Goal: Transaction & Acquisition: Purchase product/service

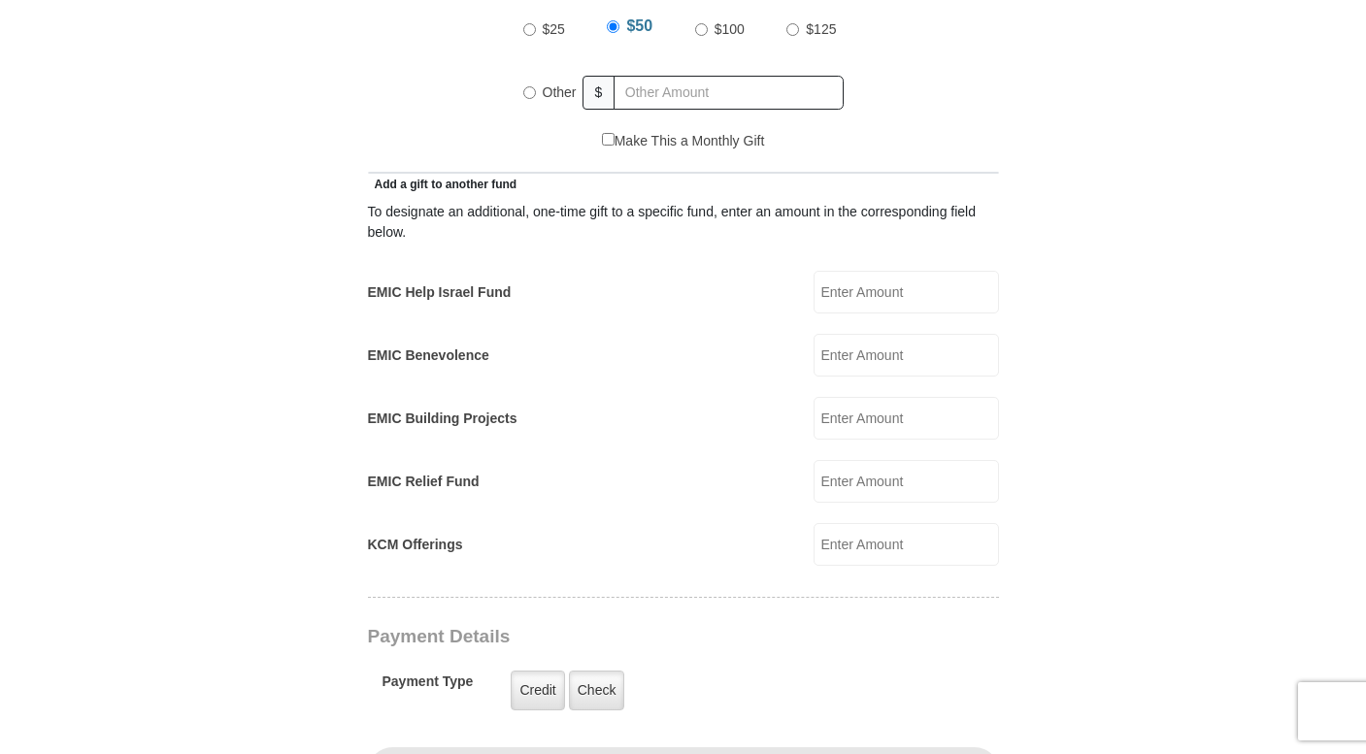
scroll to position [995, 0]
click at [881, 522] on input "KCM Offerings" at bounding box center [906, 543] width 185 height 43
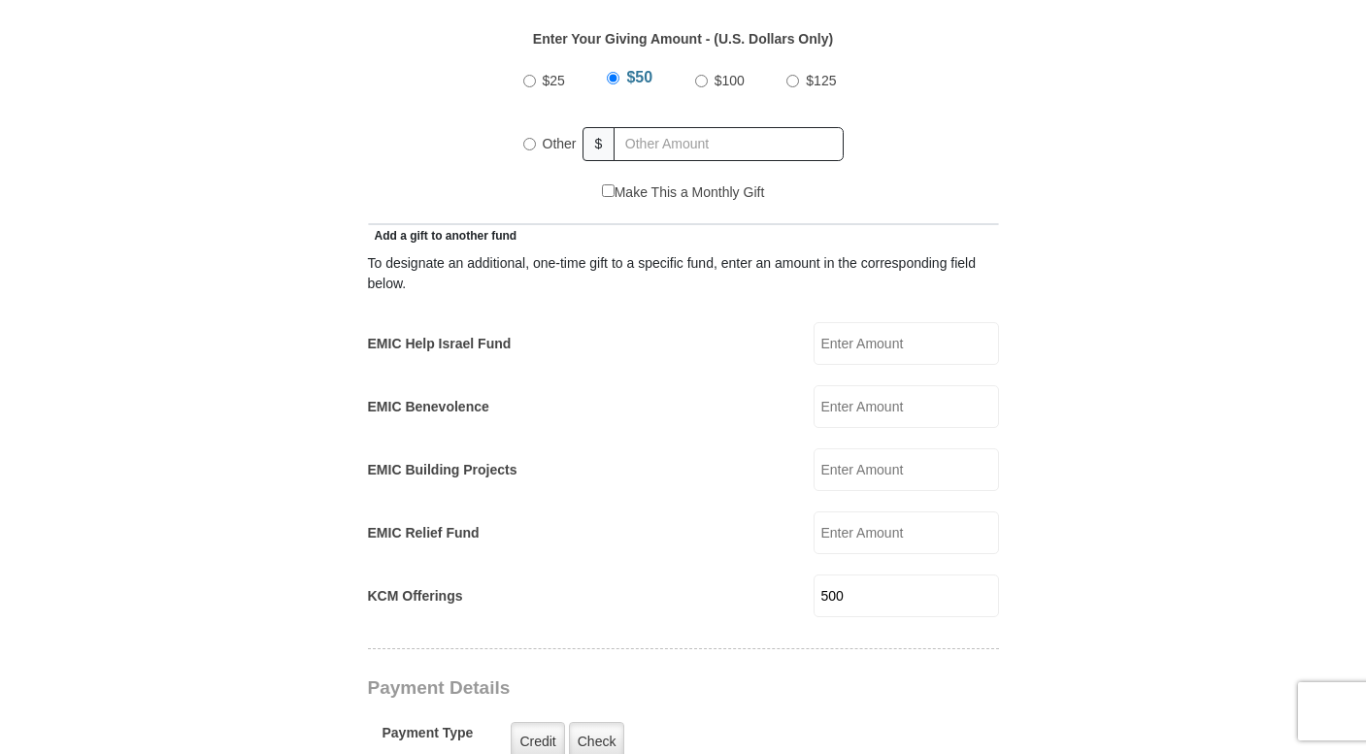
scroll to position [468, 0]
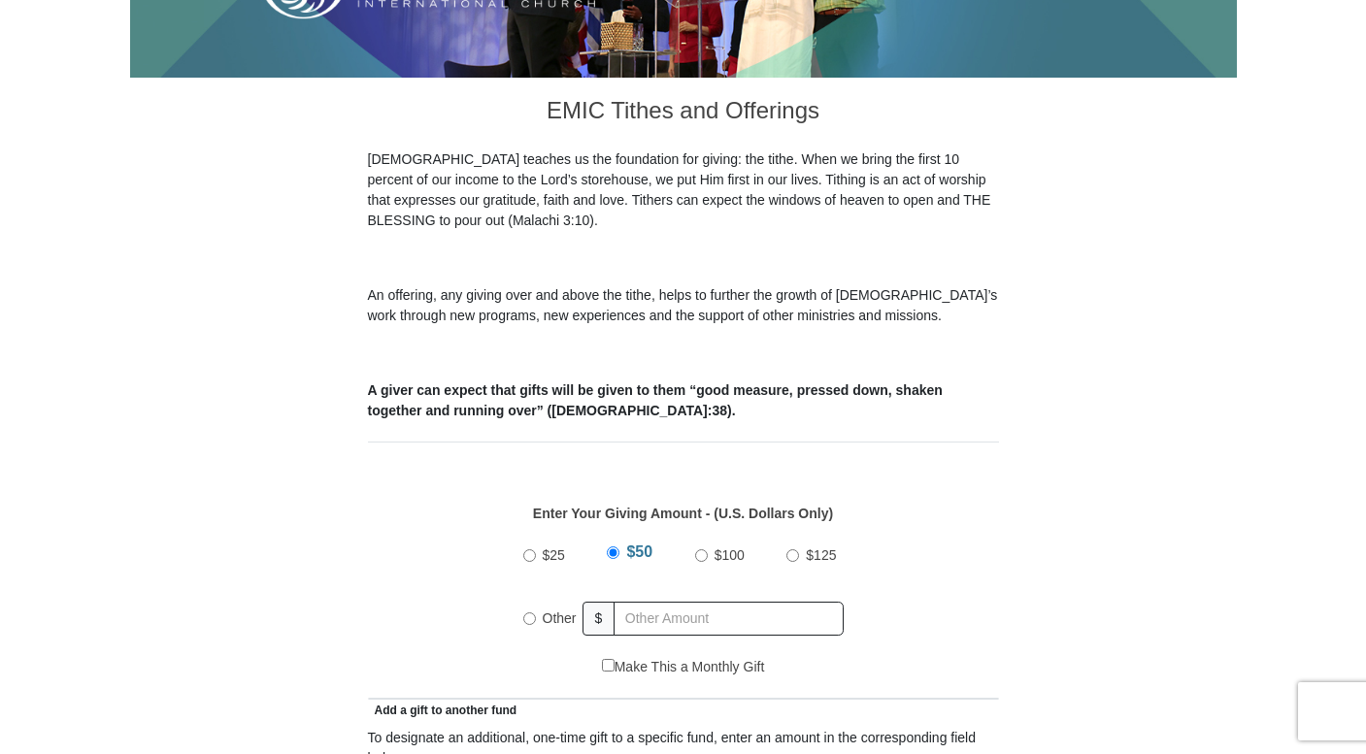
type input "500"
click at [529, 613] on input "Other" at bounding box center [529, 619] width 13 height 13
radio input "true"
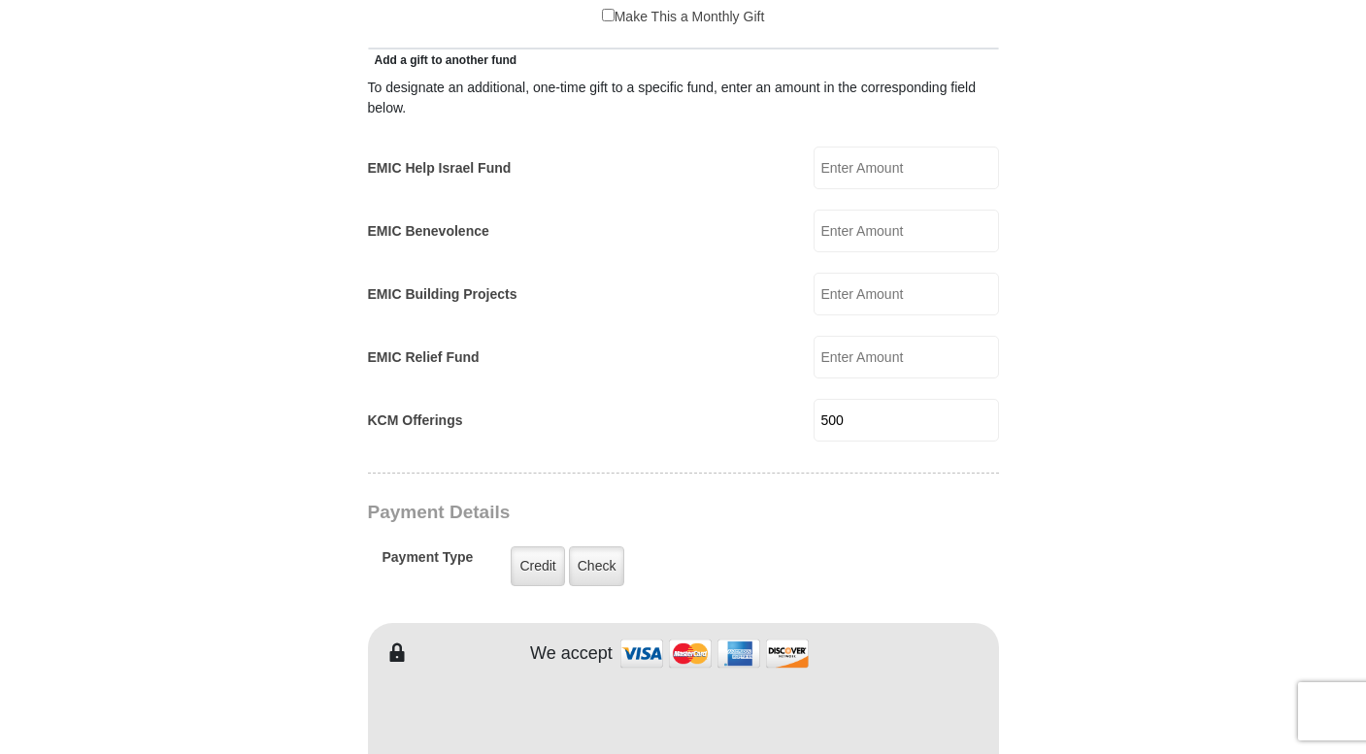
scroll to position [1016, 0]
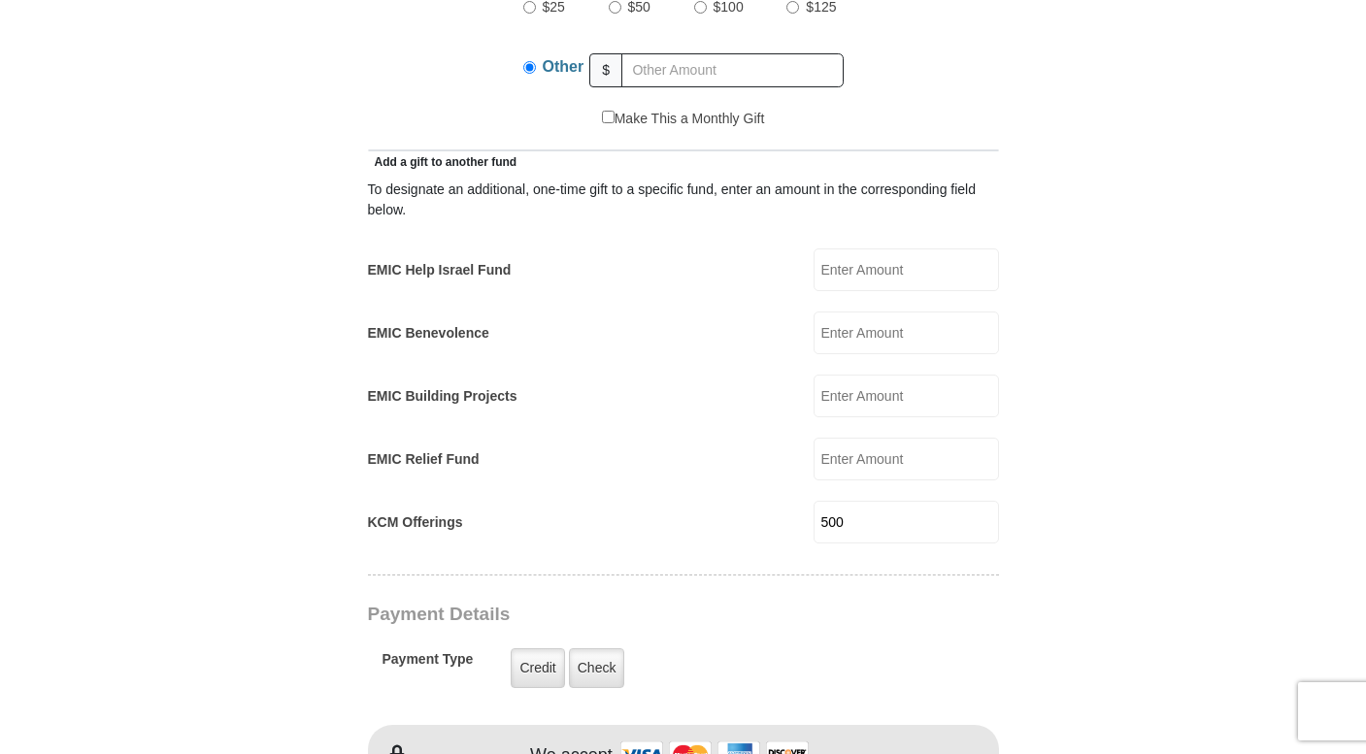
click at [895, 249] on input "EMIC Help Israel Fund" at bounding box center [906, 270] width 185 height 43
type input "100"
click at [856, 377] on input "EMIC Building Projects" at bounding box center [906, 396] width 185 height 43
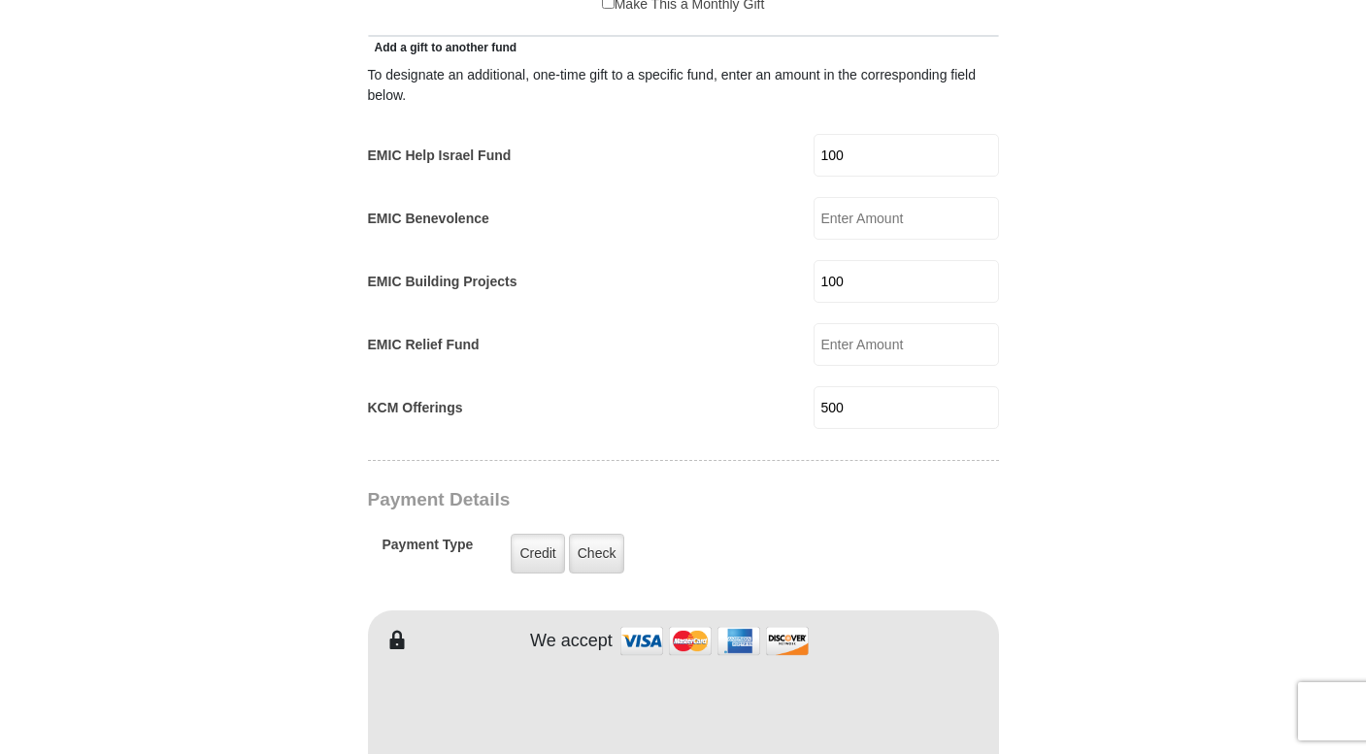
scroll to position [1145, 0]
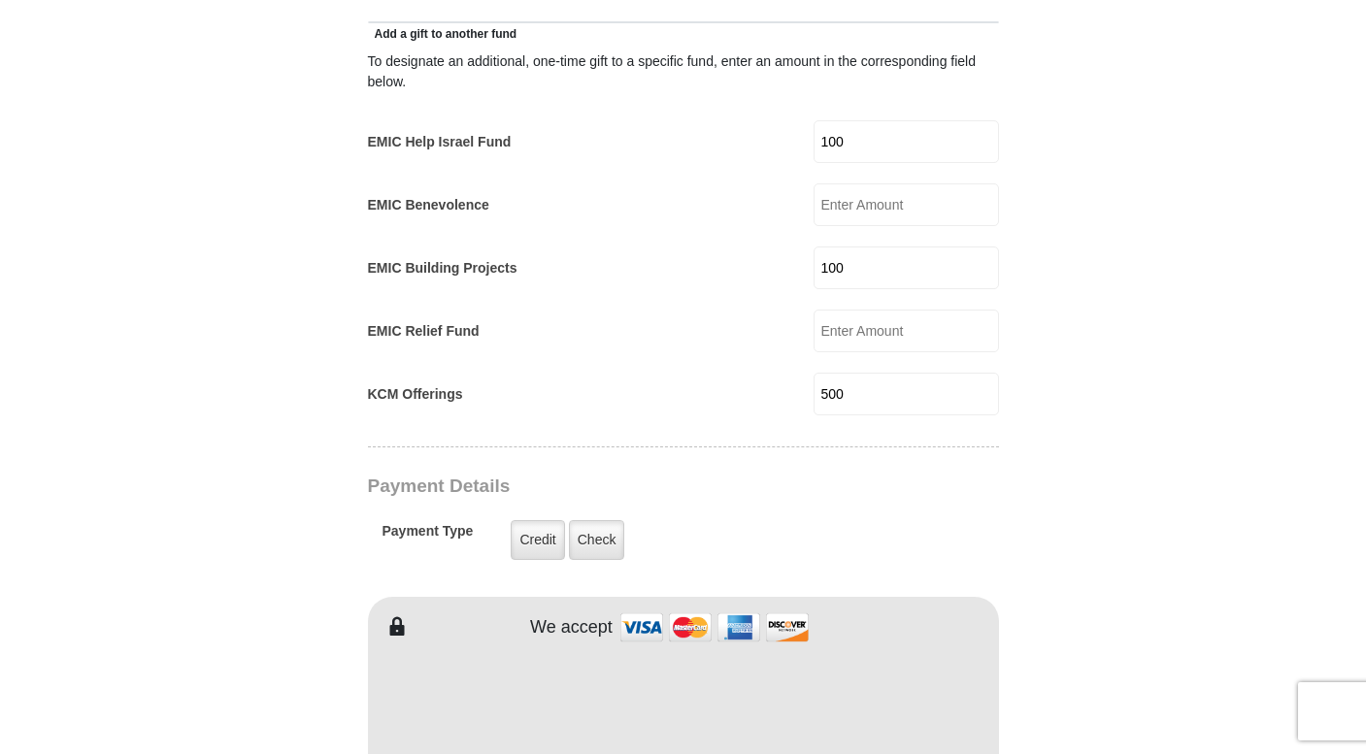
type input "100"
click at [885, 373] on input "500" at bounding box center [906, 394] width 185 height 43
click at [849, 373] on input "500" at bounding box center [906, 394] width 185 height 43
click at [898, 373] on input "70000" at bounding box center [906, 394] width 185 height 43
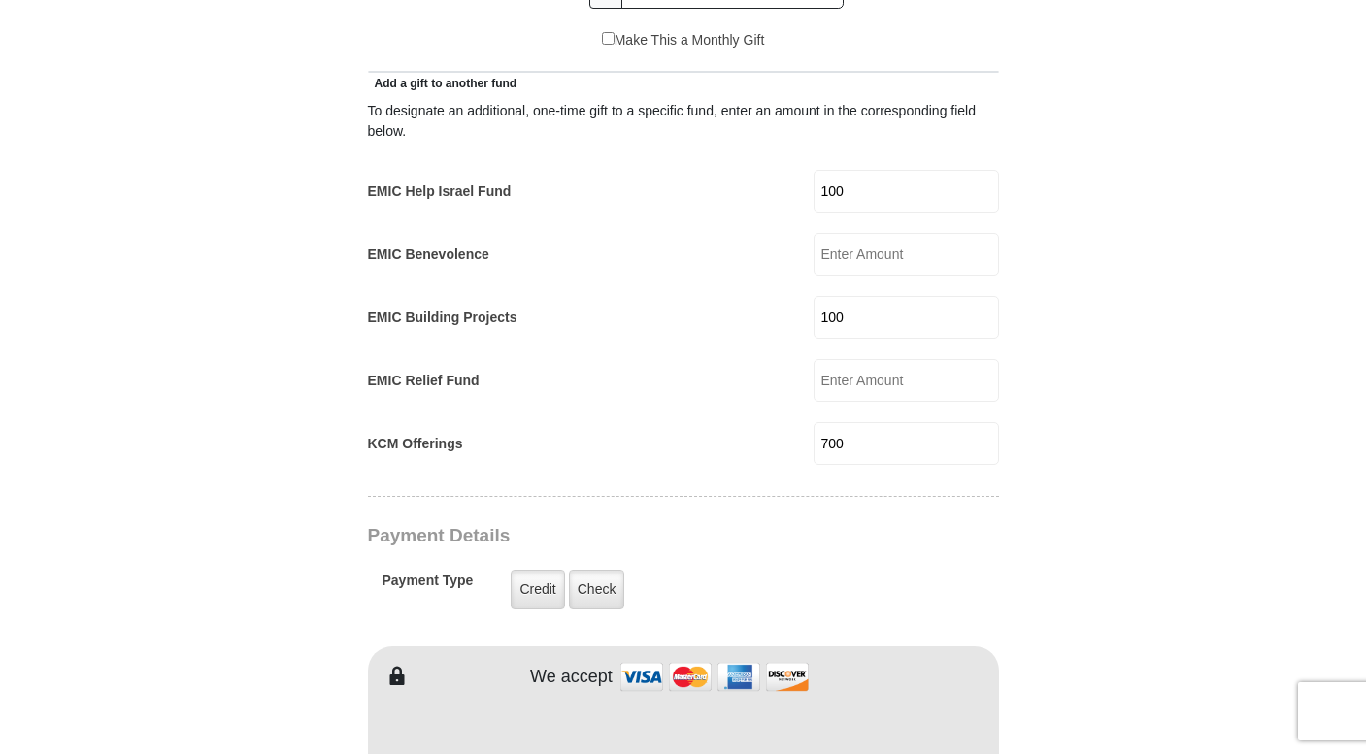
scroll to position [1095, 0]
type input "700"
click at [609, 570] on label "Check" at bounding box center [597, 590] width 56 height 40
click at [0, 0] on input "Check" at bounding box center [0, 0] width 0 height 0
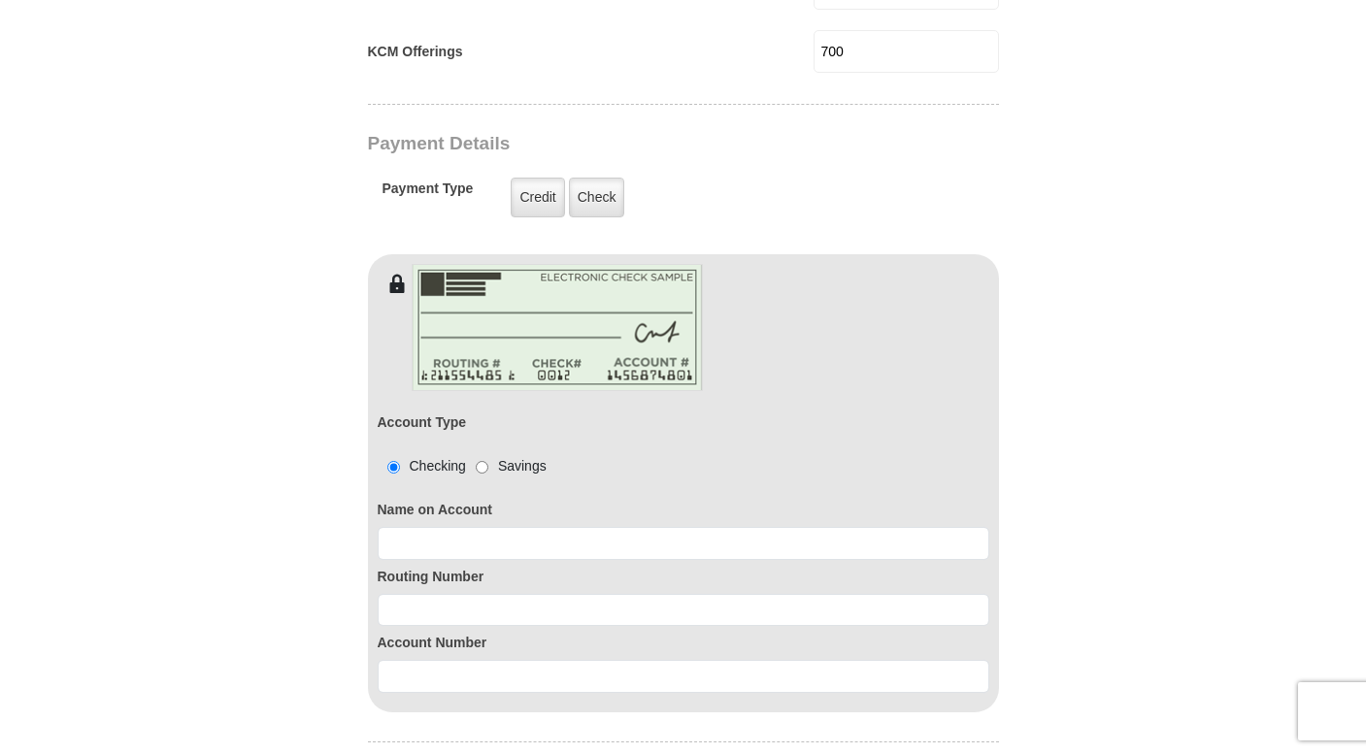
scroll to position [1501, 0]
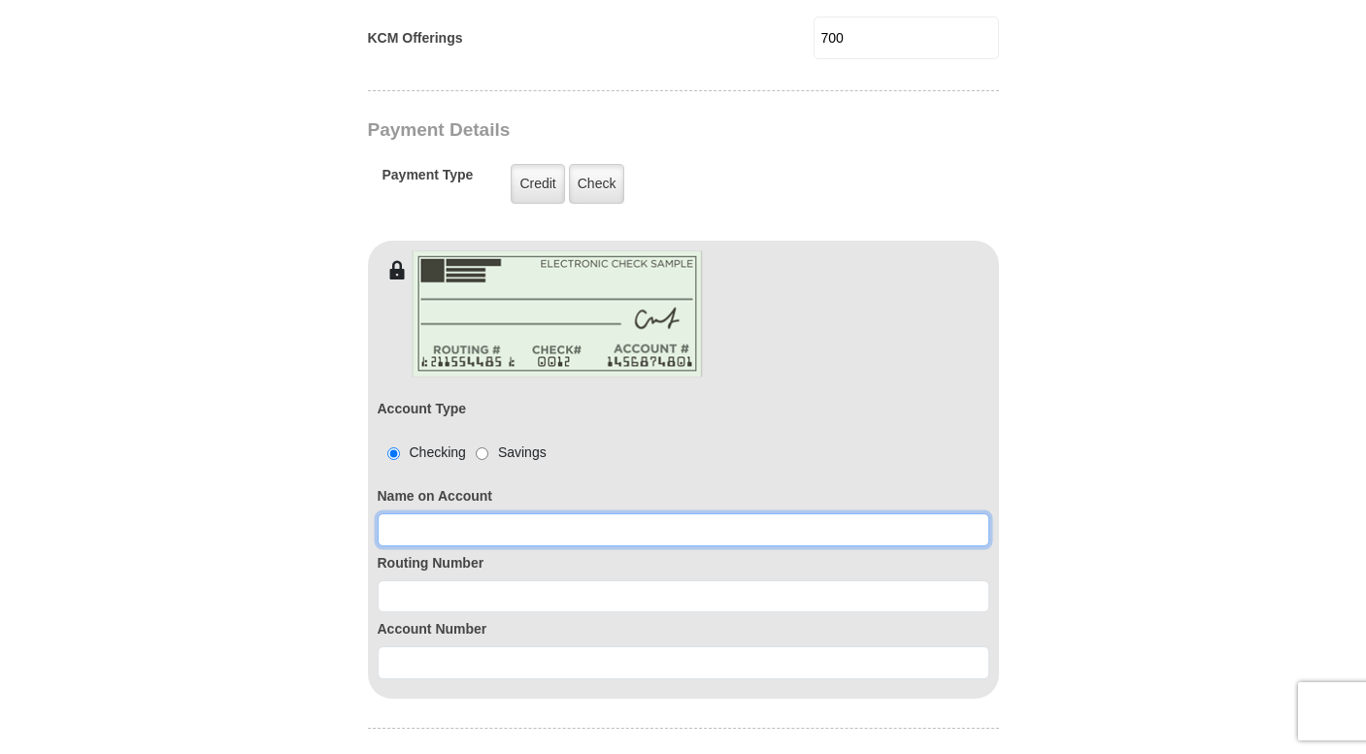
click at [666, 514] on input at bounding box center [684, 530] width 612 height 33
type input "Las Vegas [DEMOGRAPHIC_DATA] of the Harvest"
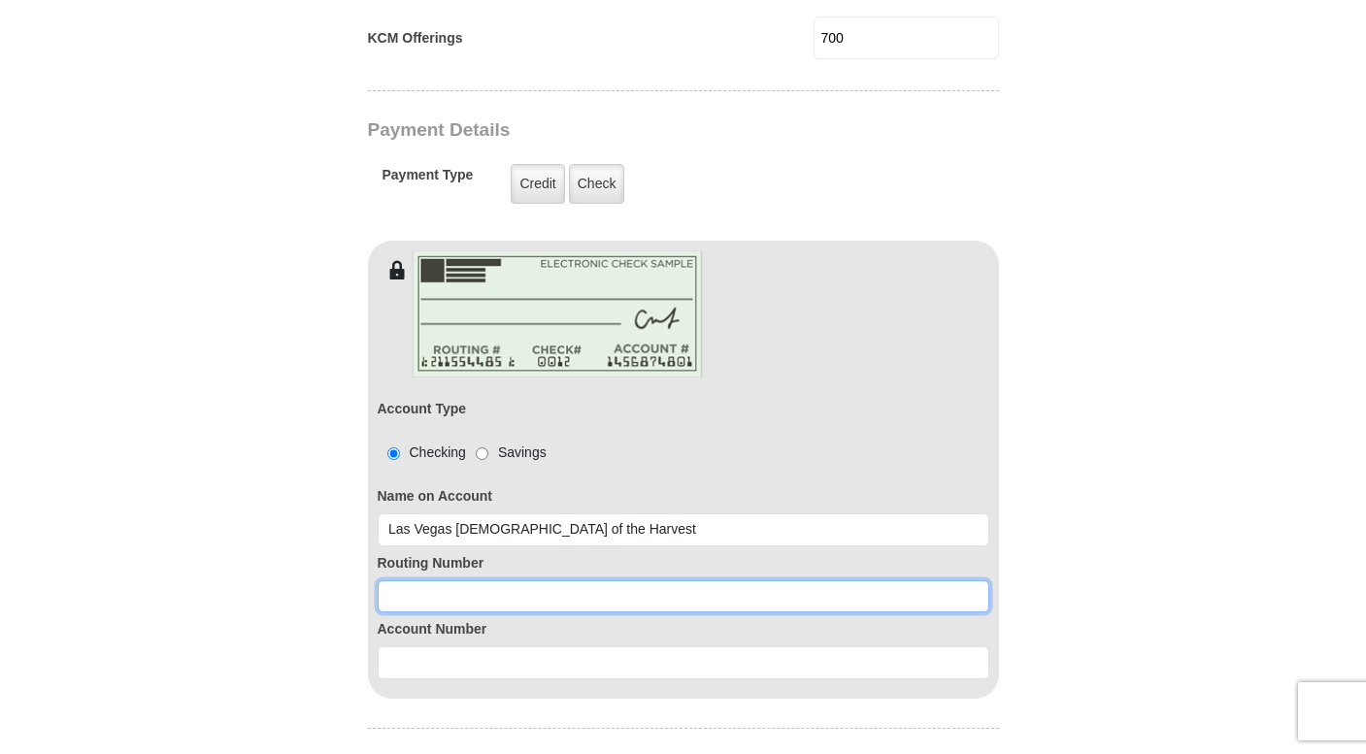
click at [874, 582] on input at bounding box center [684, 597] width 612 height 33
type input "322271627"
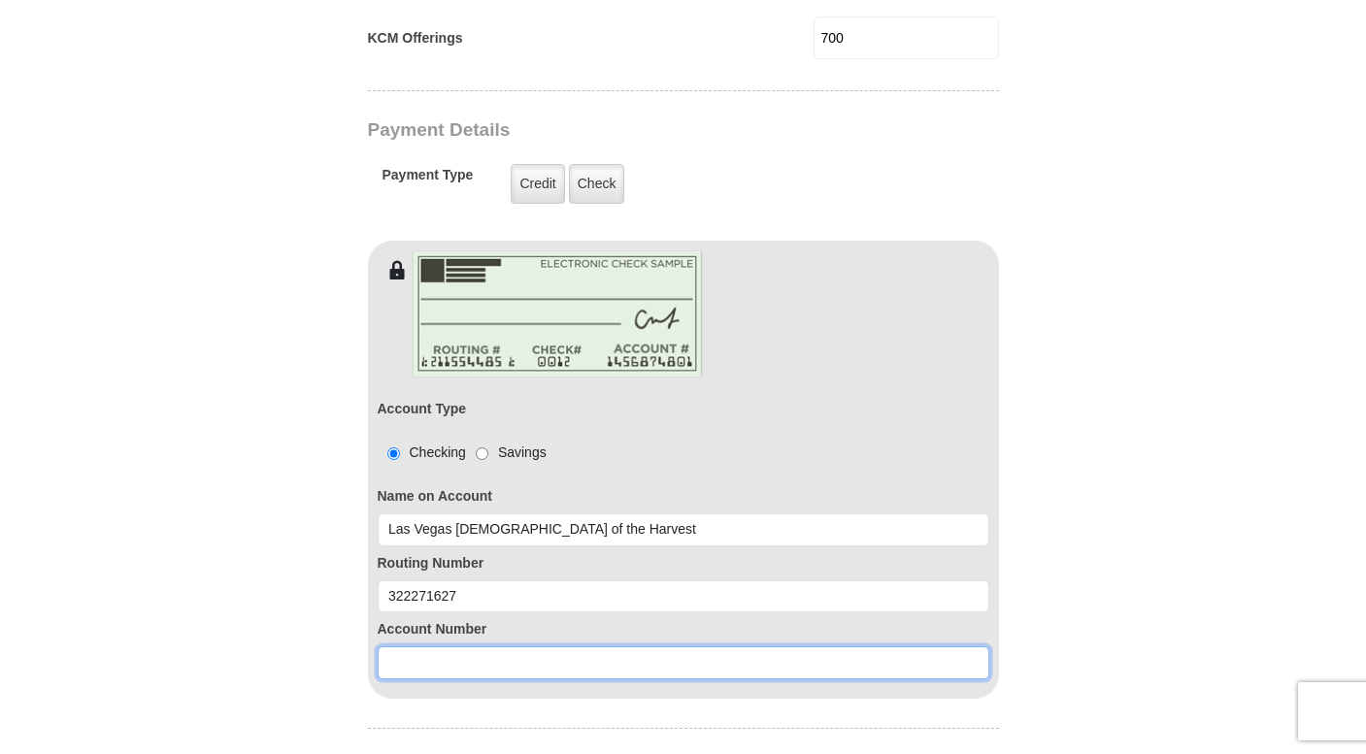
click at [915, 649] on input at bounding box center [684, 663] width 612 height 33
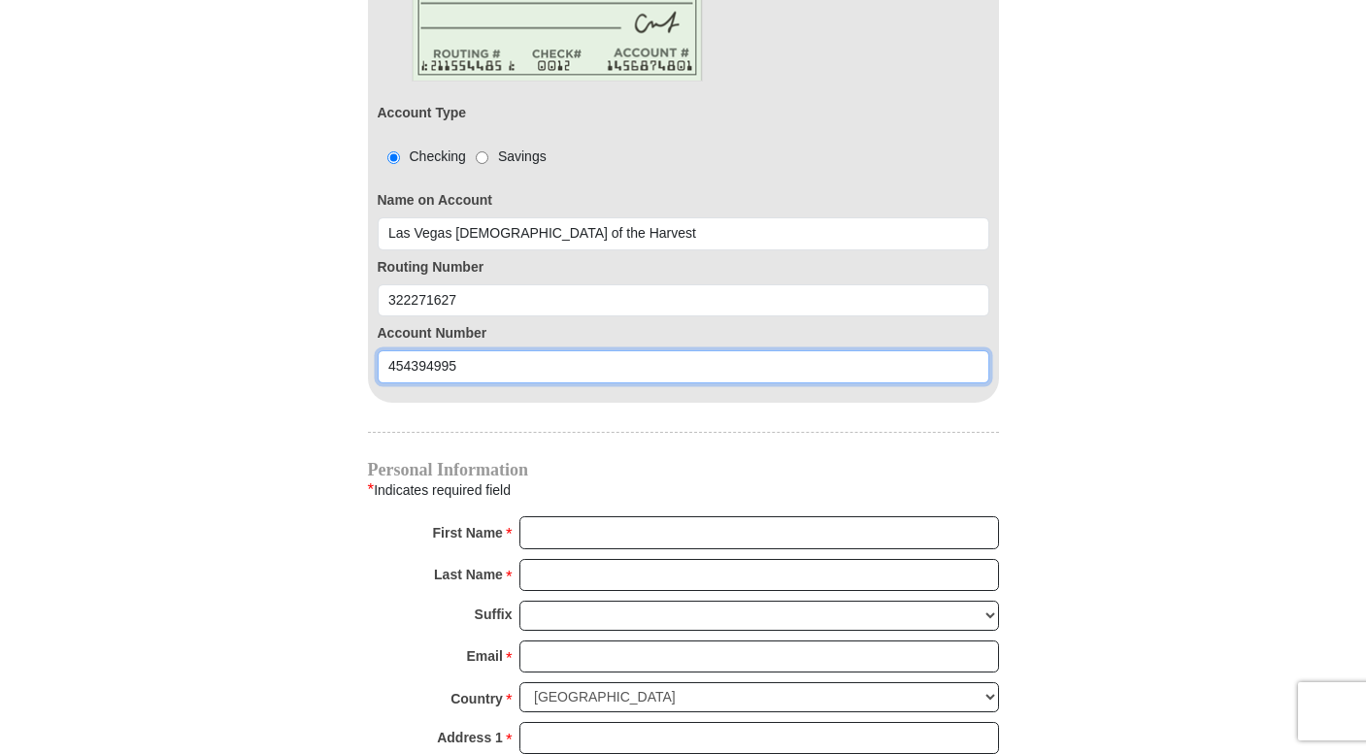
scroll to position [1808, 0]
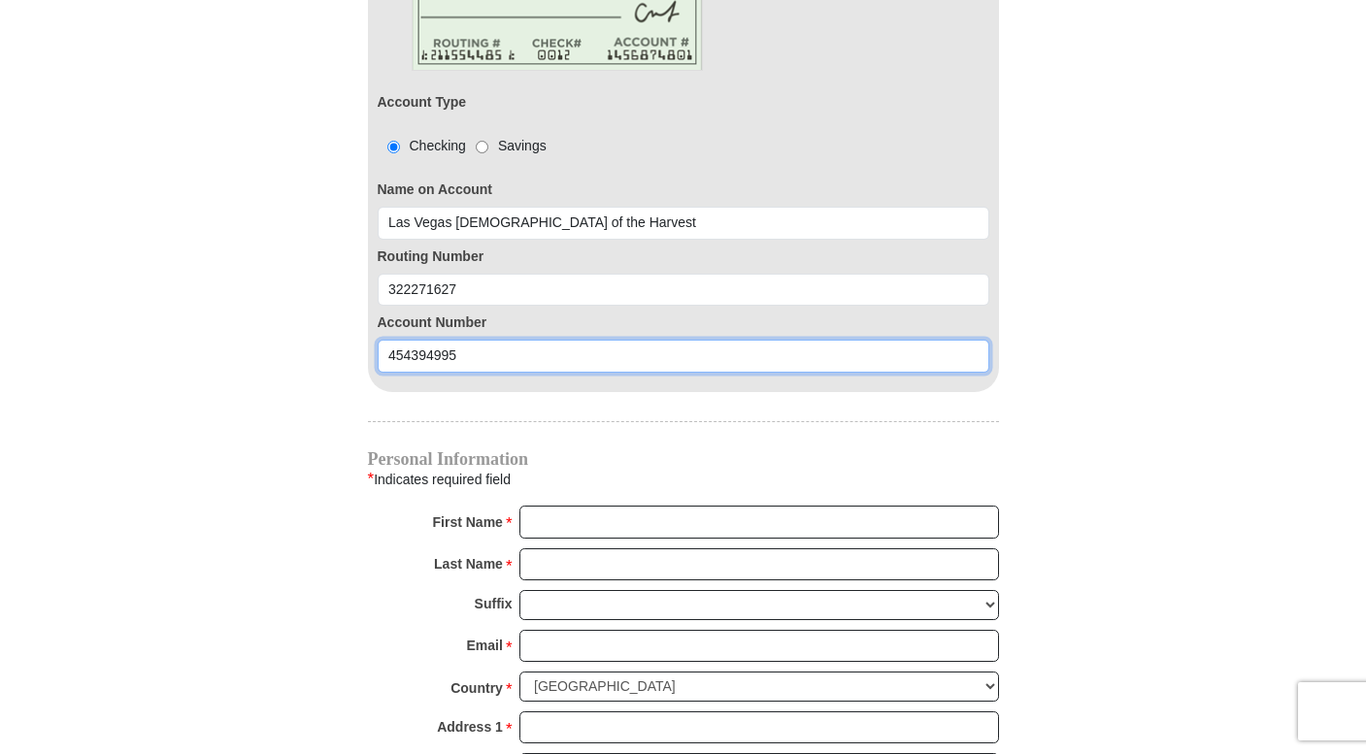
type input "454394995"
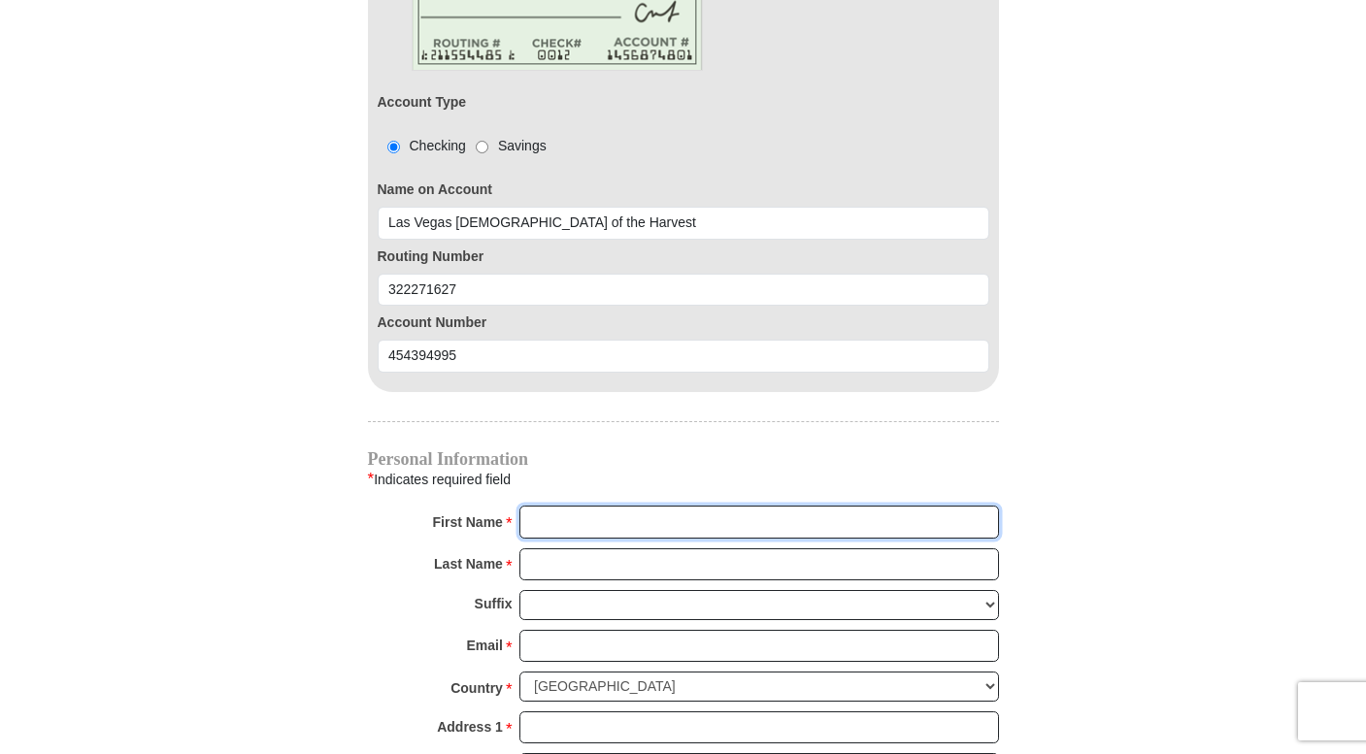
click at [676, 506] on input "First Name *" at bounding box center [759, 522] width 480 height 33
type input "[PERSON_NAME]"
click at [694, 522] on div "First Name * Jasmine Please enter First Name" at bounding box center [683, 527] width 631 height 43
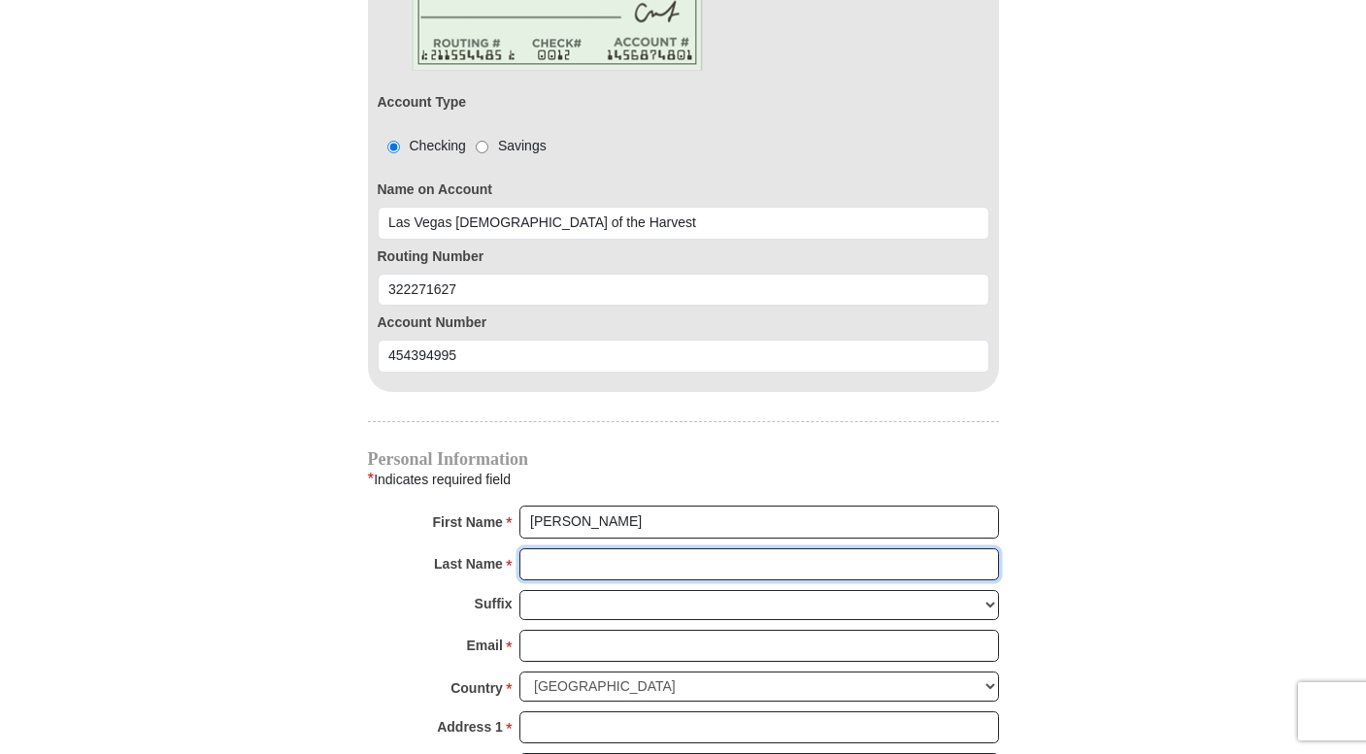
click at [689, 549] on input "Last Name *" at bounding box center [759, 565] width 480 height 33
type input "[PERSON_NAME]"
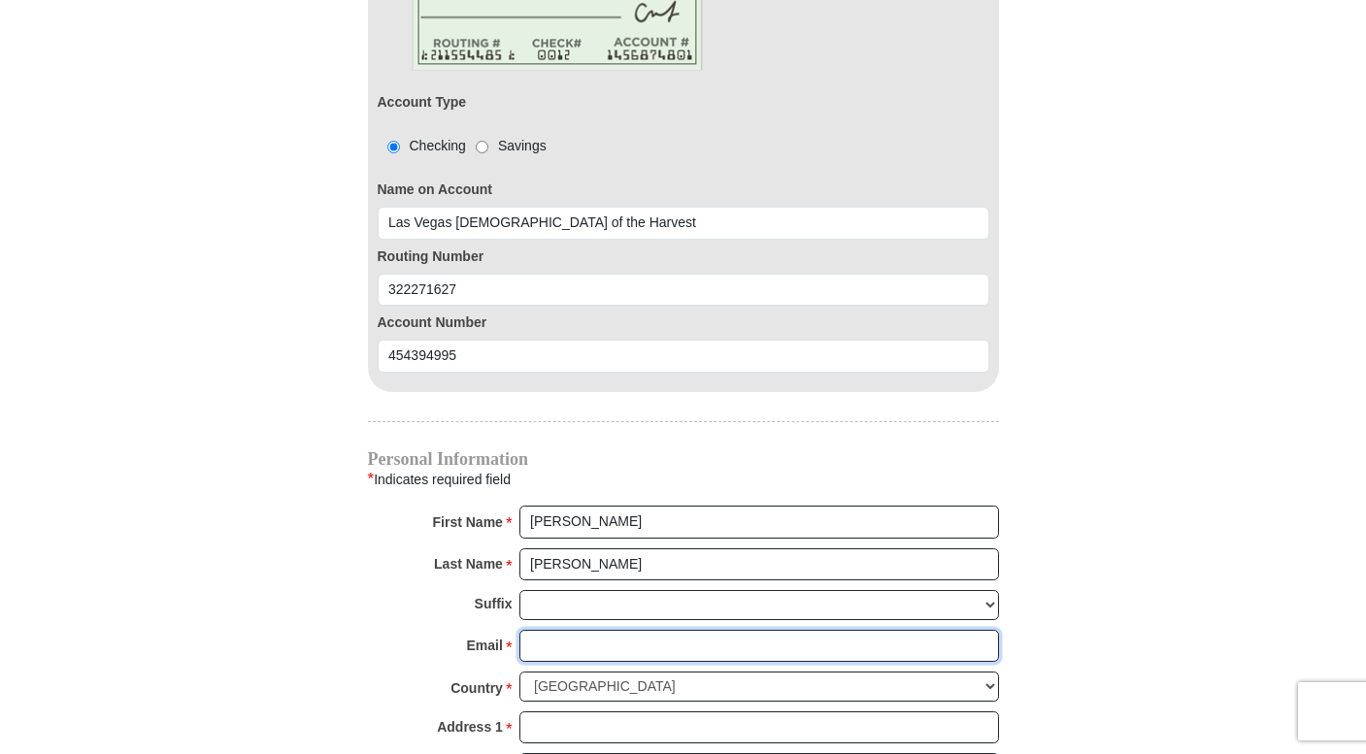
click at [679, 630] on input "Email *" at bounding box center [759, 646] width 480 height 33
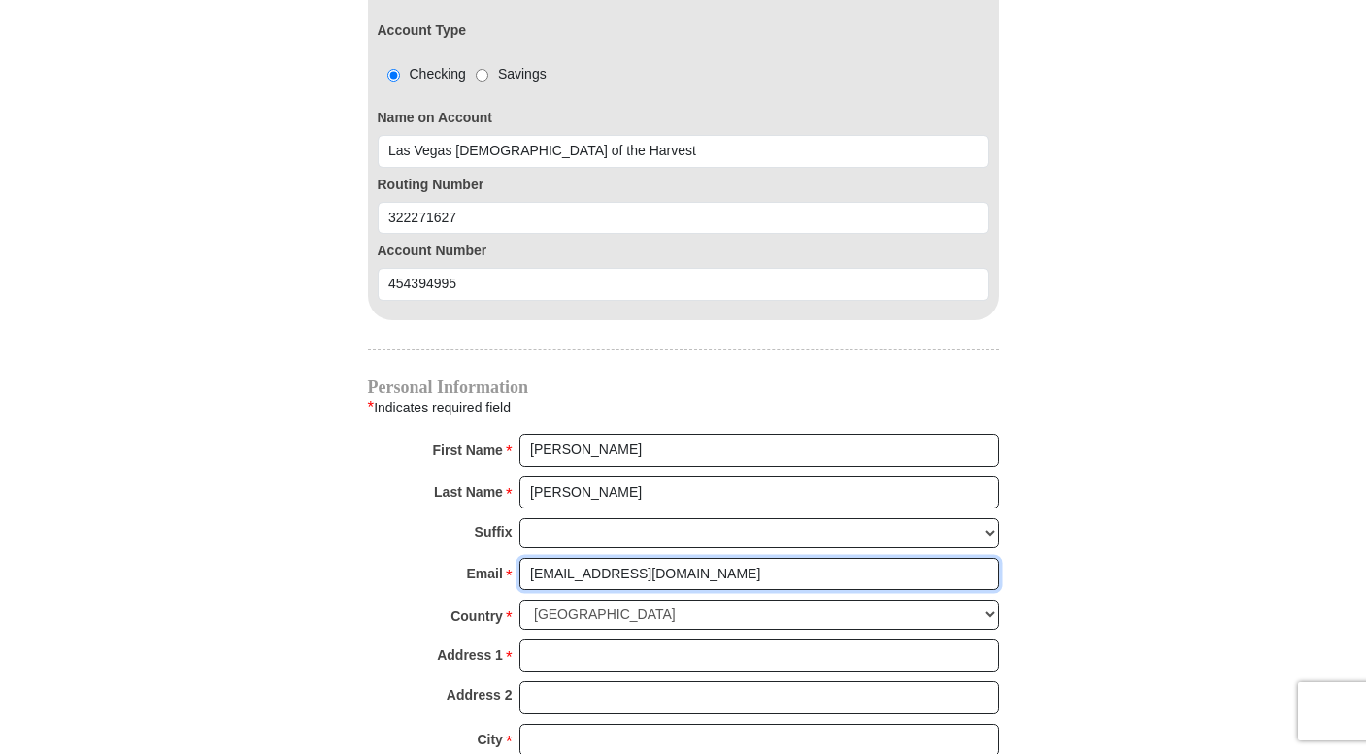
scroll to position [1898, 0]
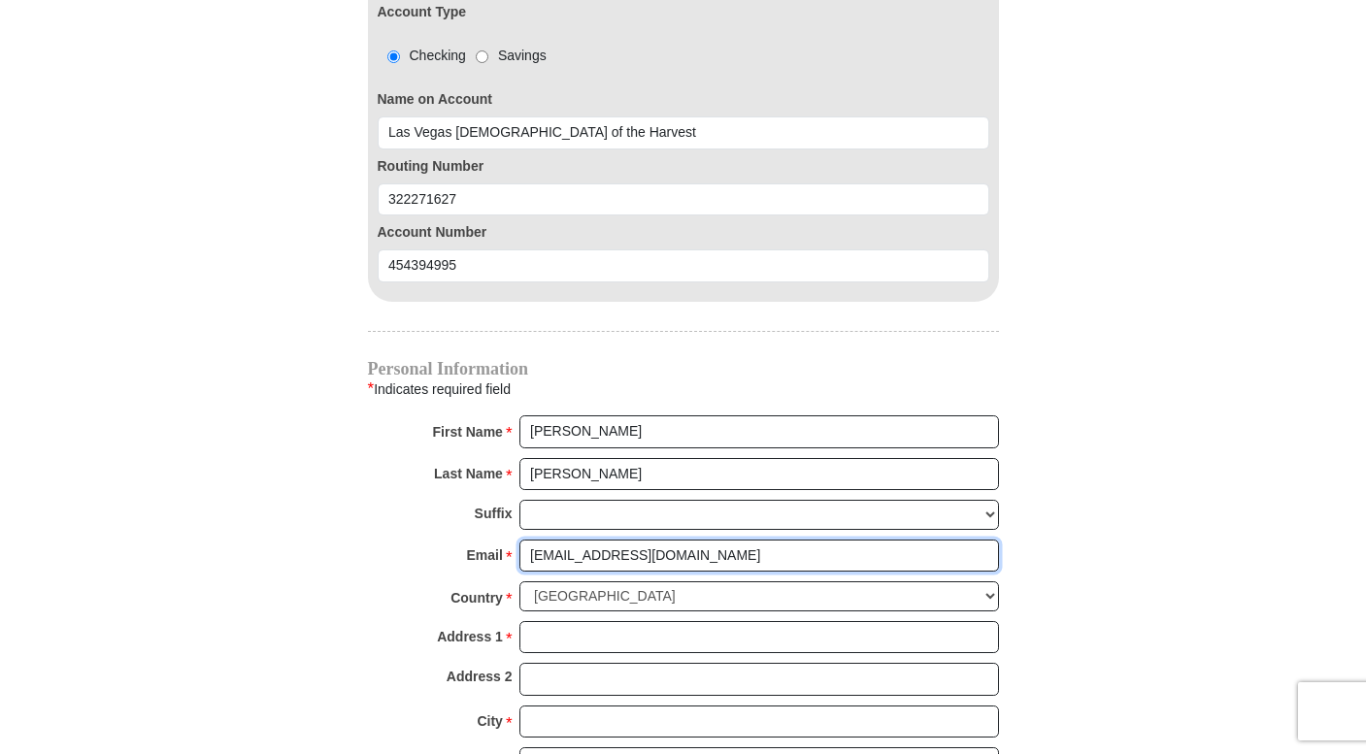
type input "[EMAIL_ADDRESS][DOMAIN_NAME]"
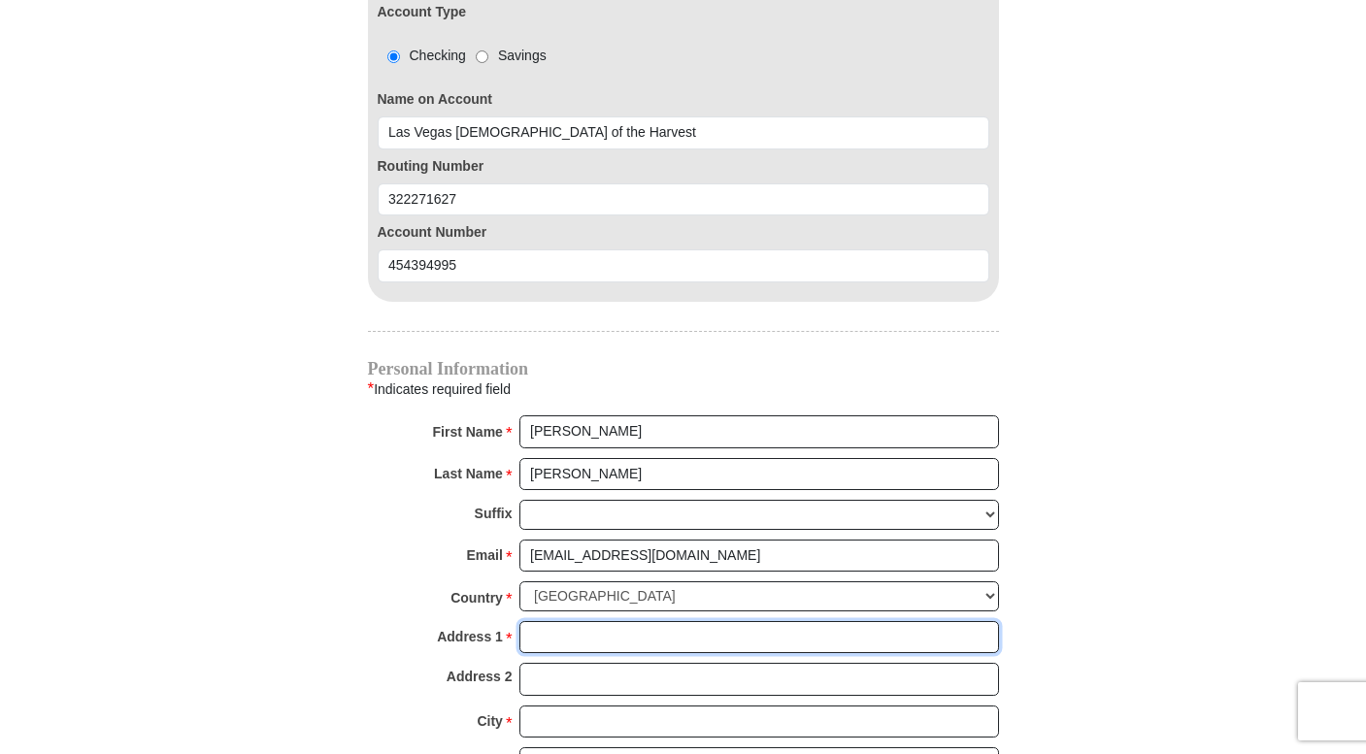
click at [667, 621] on input "Address 1 *" at bounding box center [759, 637] width 480 height 33
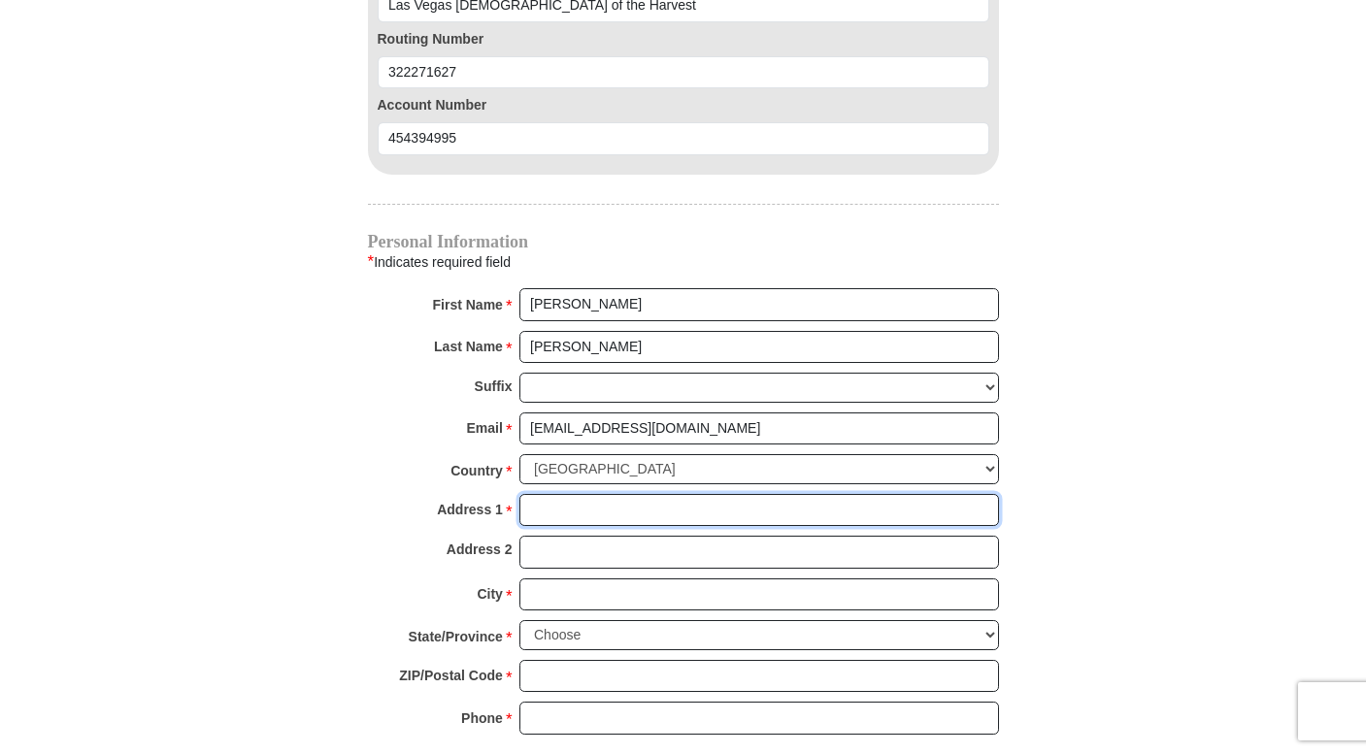
scroll to position [2026, 0]
type input "PO Box 571292"
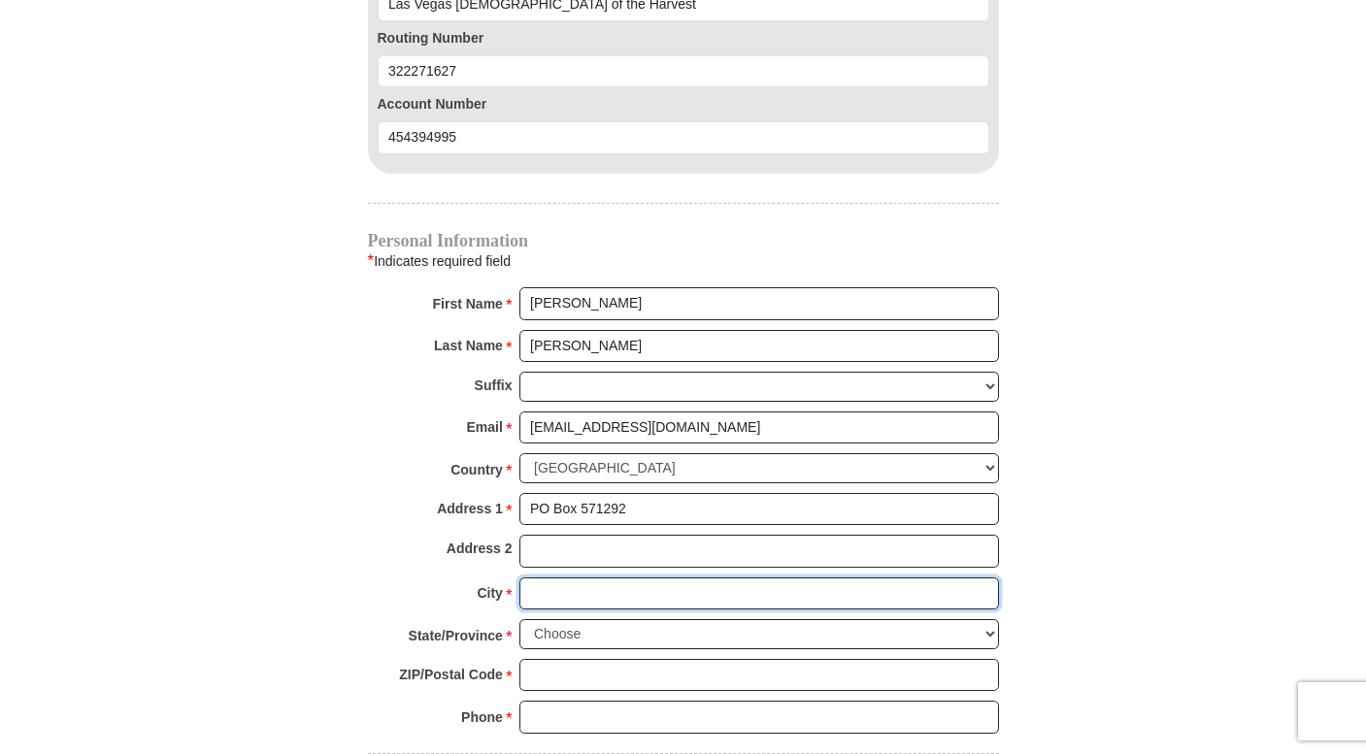
click at [616, 578] on input "City *" at bounding box center [759, 594] width 480 height 33
type input "[GEOGRAPHIC_DATA]"
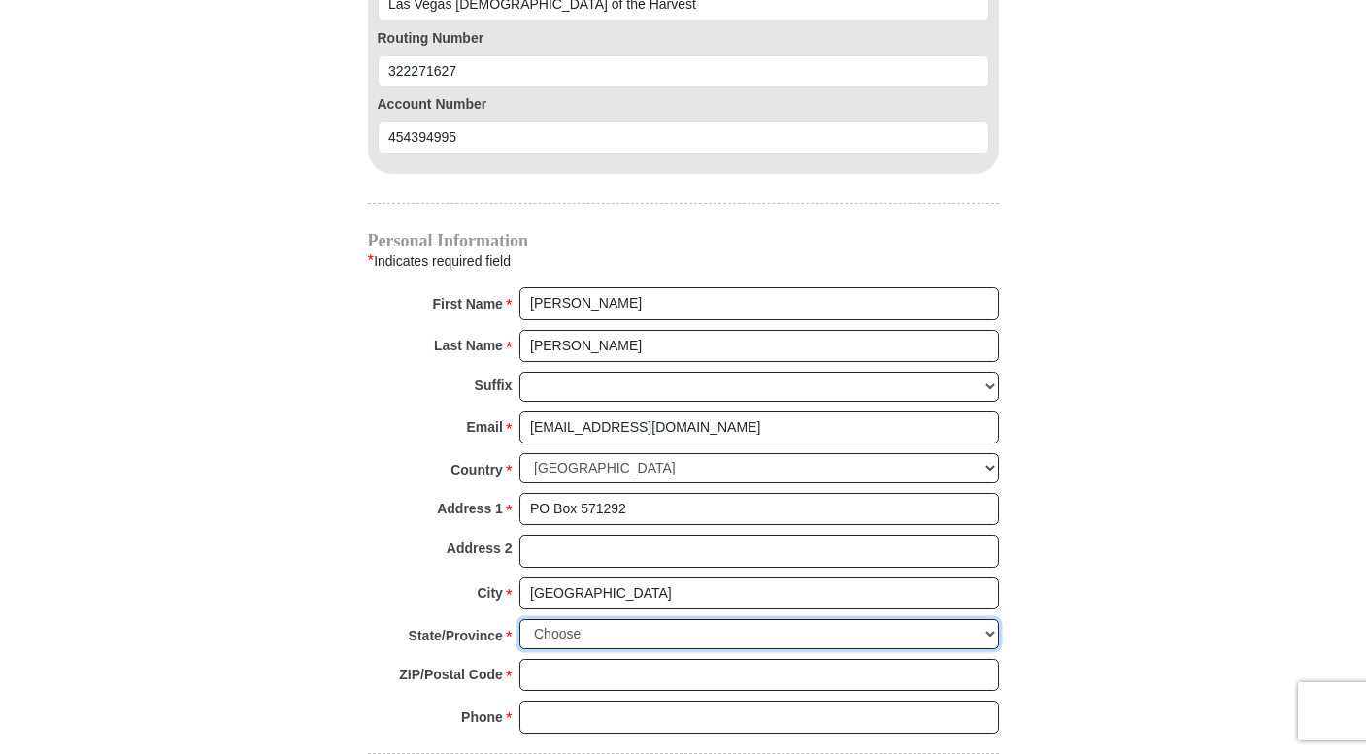
click at [597, 619] on select "Choose [US_STATE] [US_STATE] [US_STATE] [US_STATE] [US_STATE] Armed Forces Amer…" at bounding box center [759, 634] width 480 height 30
select select "NV"
click at [519, 619] on select "Choose [US_STATE] [US_STATE] [US_STATE] [US_STATE] [US_STATE] Armed Forces Amer…" at bounding box center [759, 634] width 480 height 30
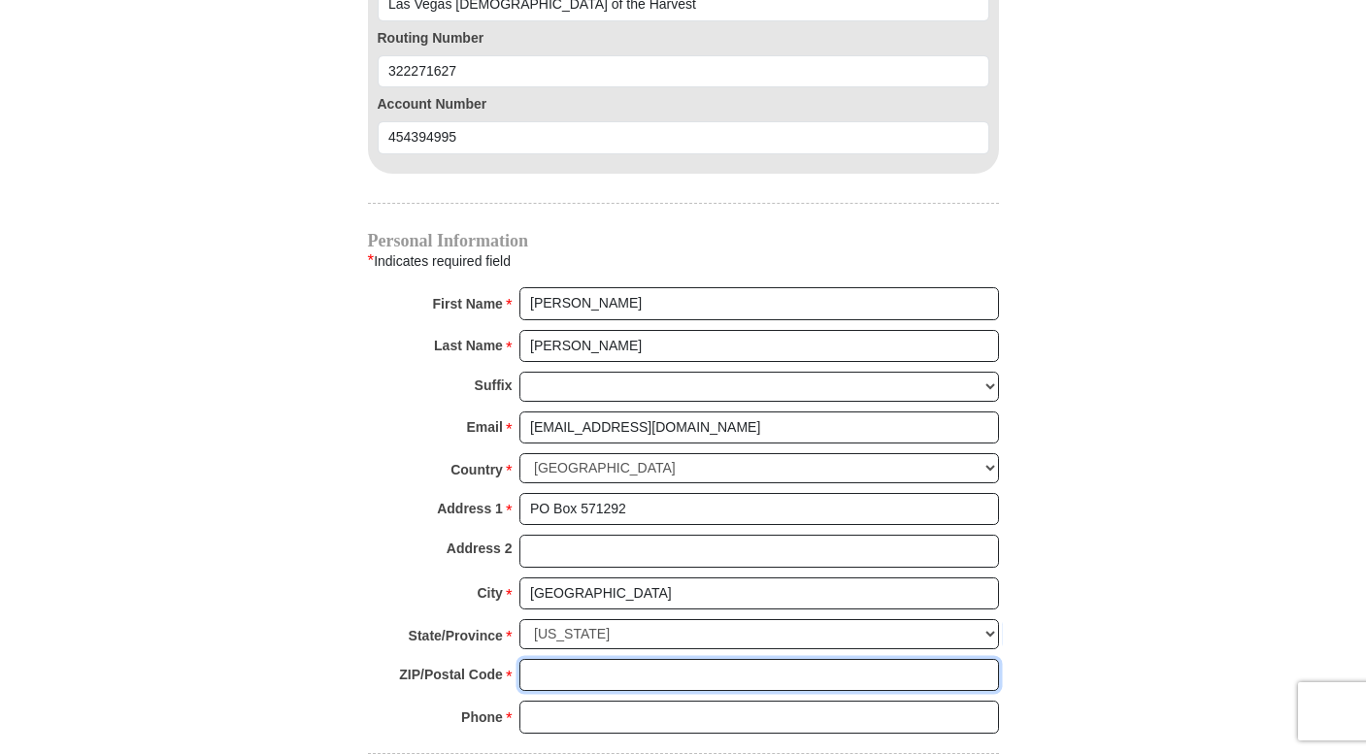
click at [606, 662] on input "ZIP/Postal Code *" at bounding box center [759, 675] width 480 height 33
type input "89157"
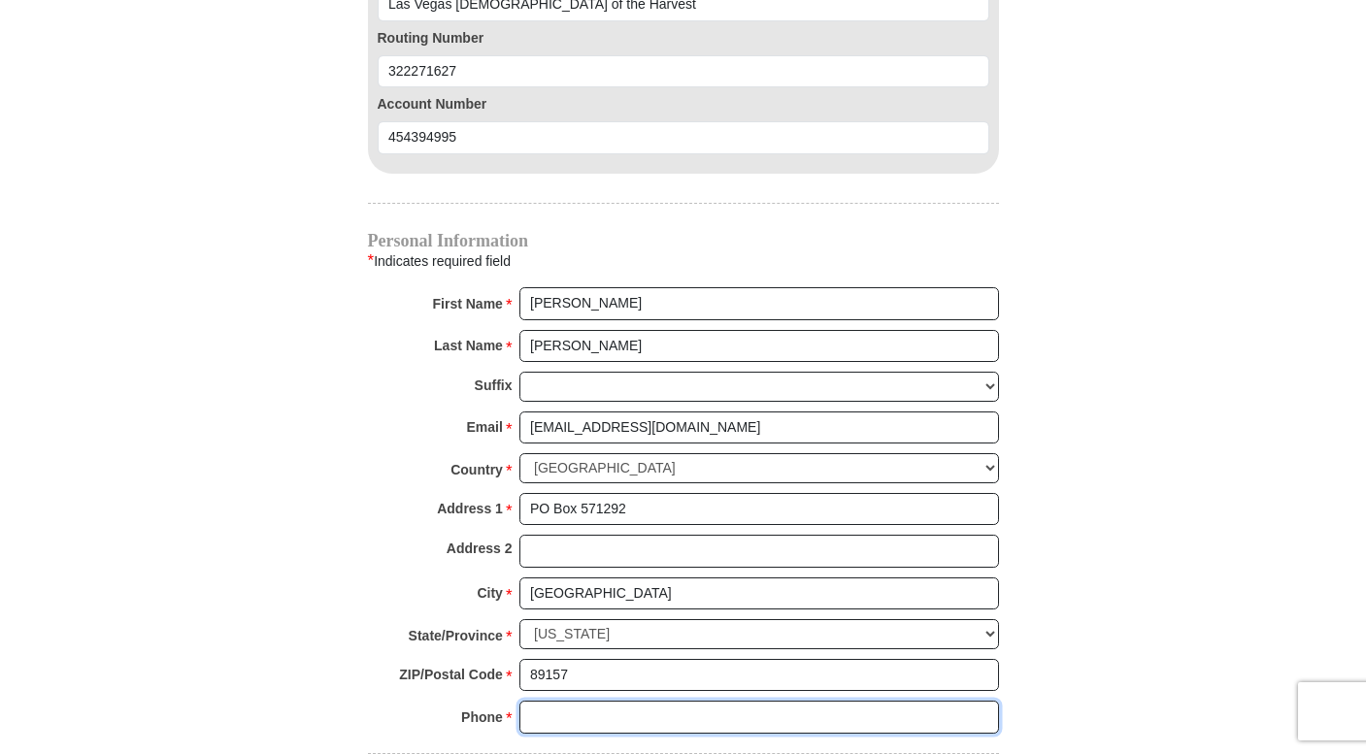
click at [606, 702] on input "Phone * *" at bounding box center [759, 717] width 480 height 33
type input "7023649041"
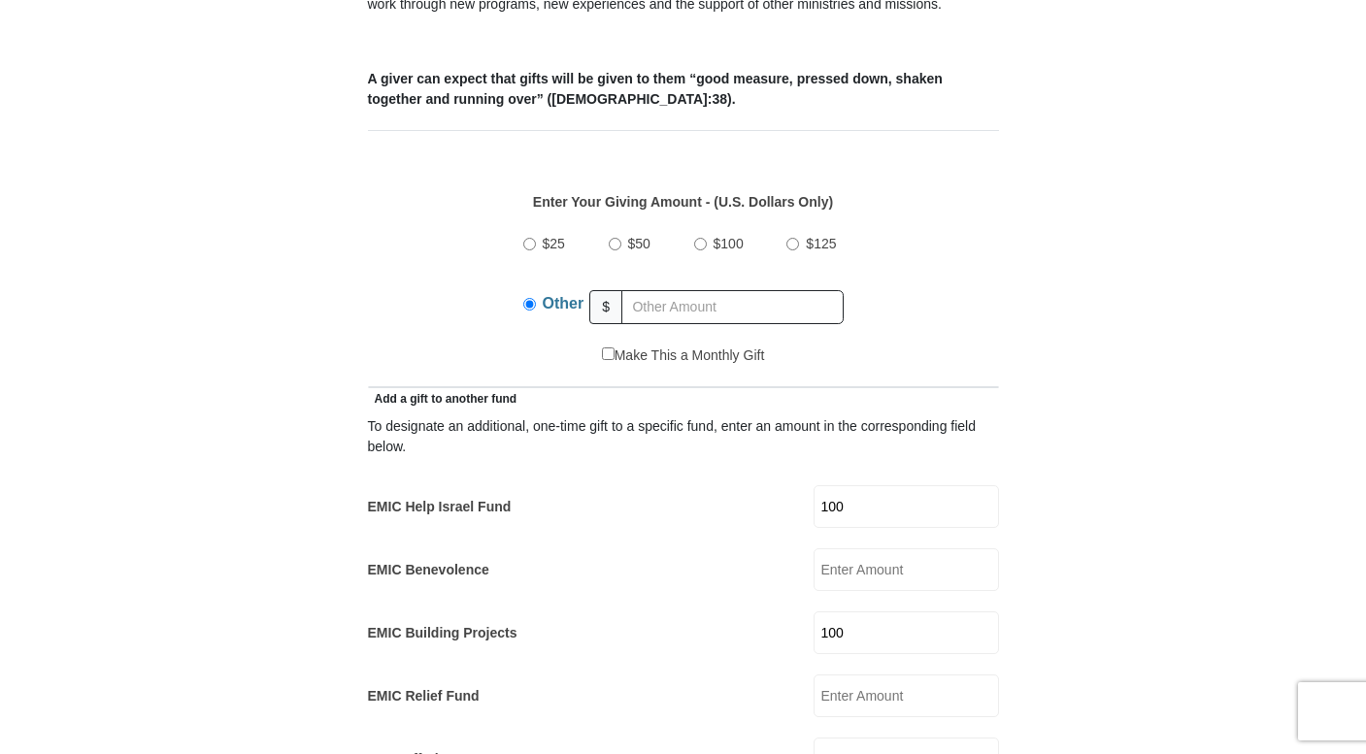
scroll to position [801, 0]
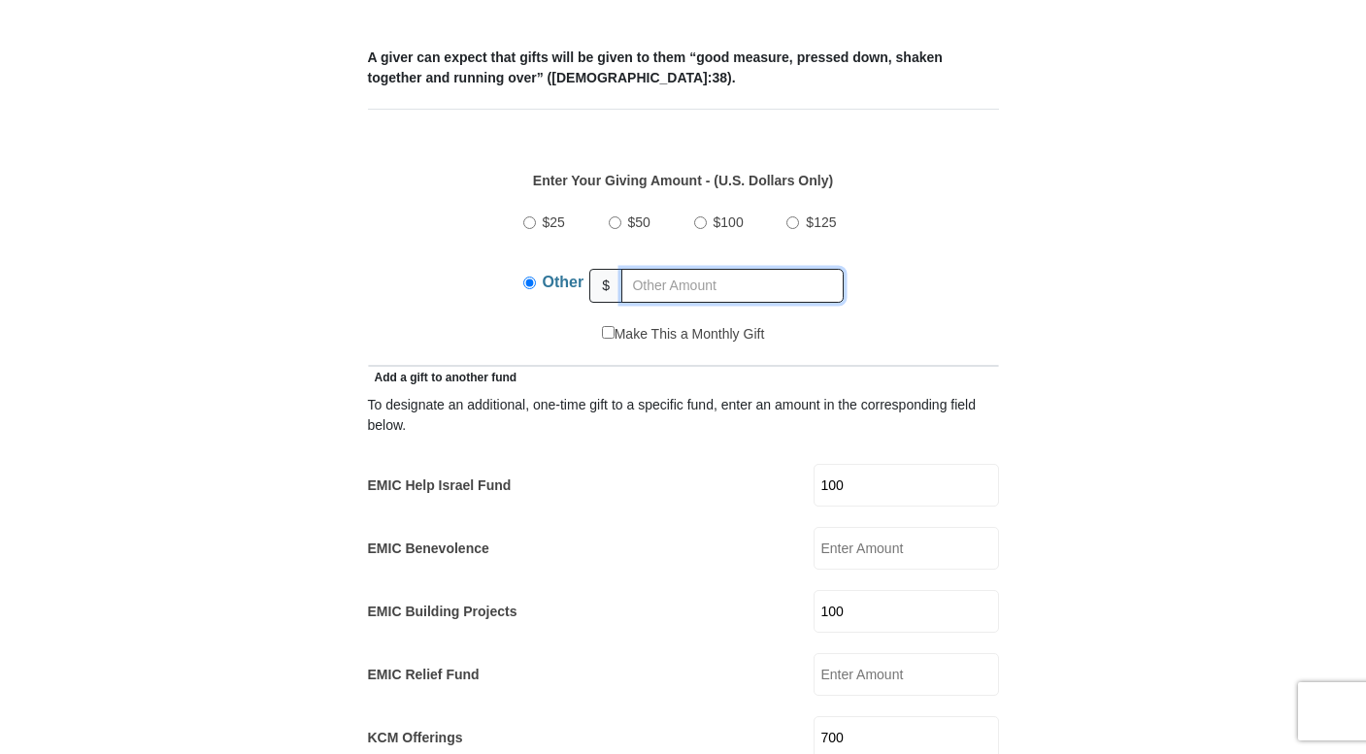
click at [687, 269] on input "text" at bounding box center [732, 286] width 222 height 34
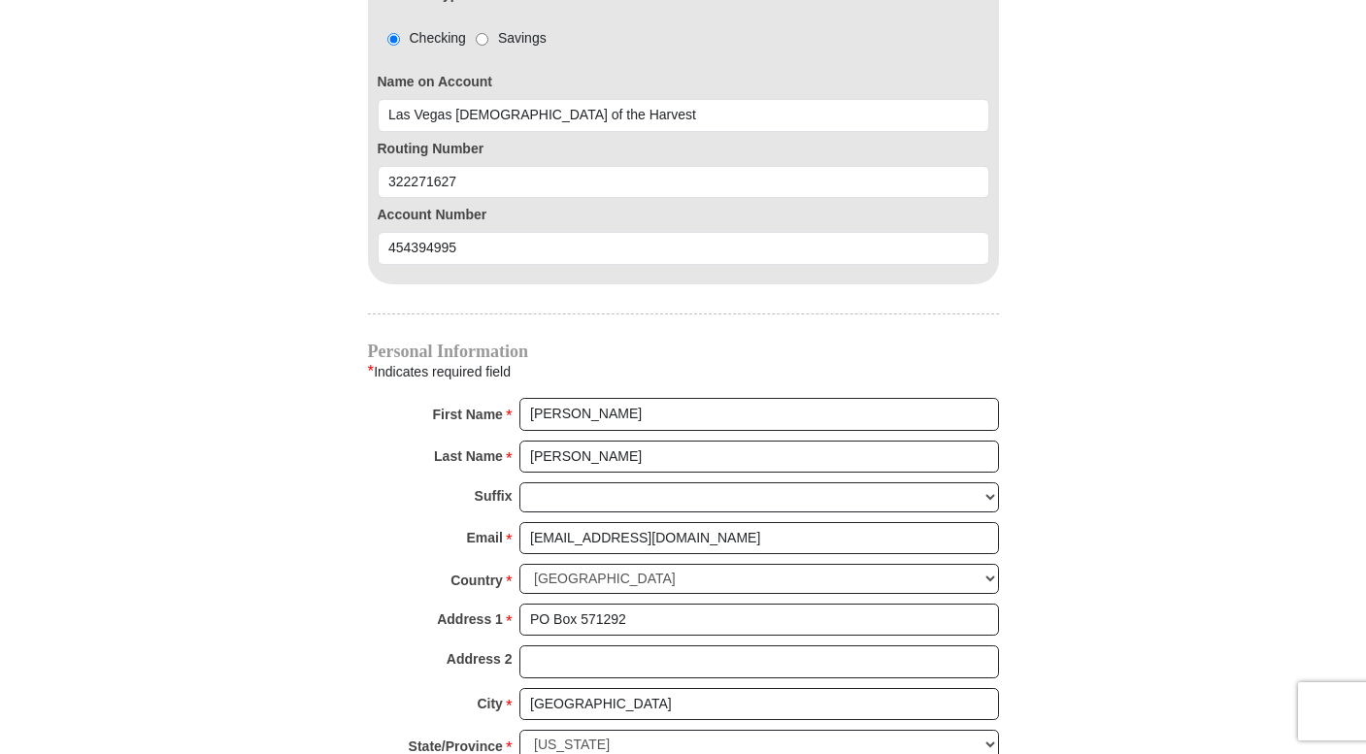
scroll to position [1039, 0]
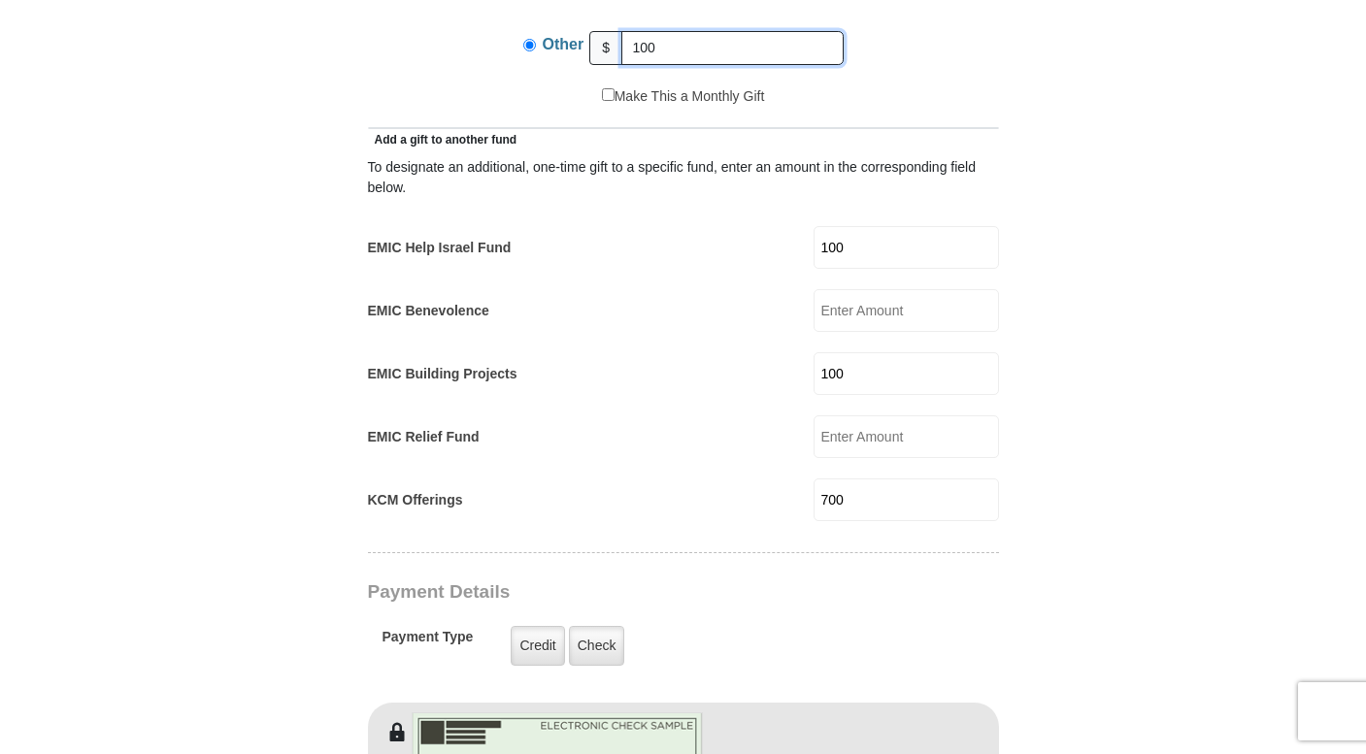
type input "100"
drag, startPoint x: 876, startPoint y: 353, endPoint x: 817, endPoint y: 349, distance: 58.5
click at [817, 352] on div "EMIC Building Projects 100 EMIC Building Projects Amount must be a valid number…" at bounding box center [683, 373] width 631 height 43
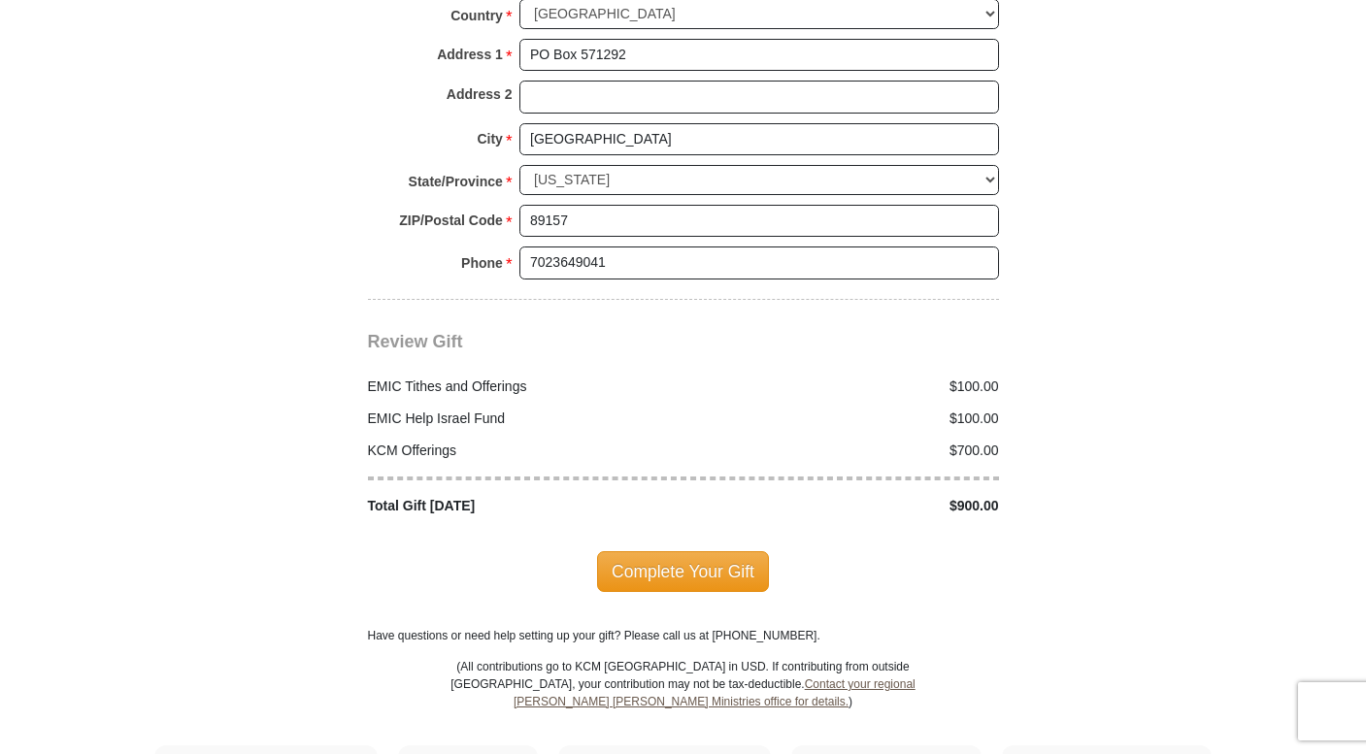
scroll to position [2659, 0]
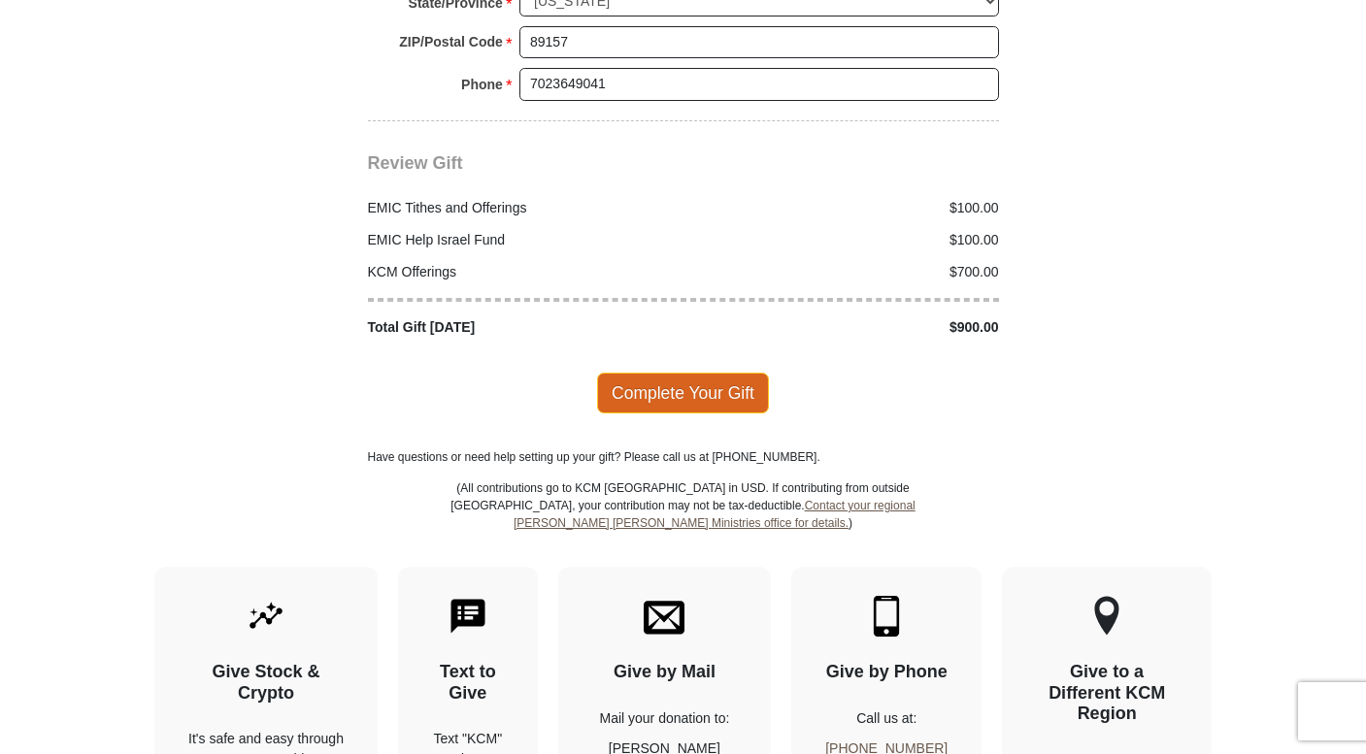
click at [746, 373] on span "Complete Your Gift" at bounding box center [683, 393] width 172 height 41
